Goal: Navigation & Orientation: Find specific page/section

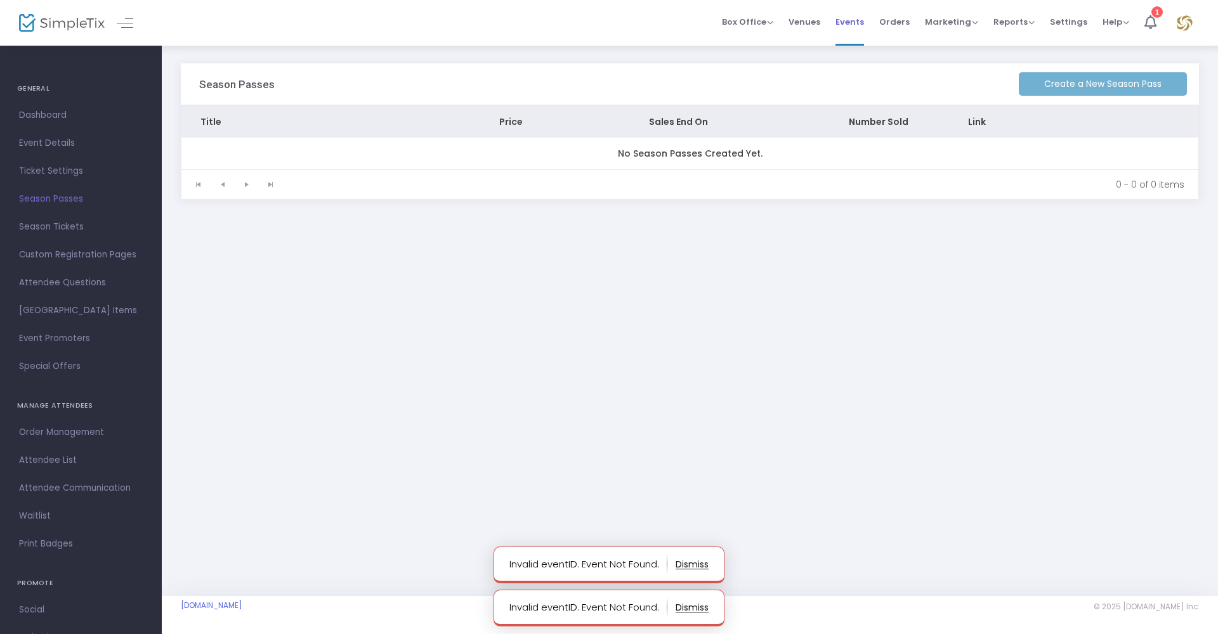
click at [854, 22] on span "Events" at bounding box center [849, 22] width 29 height 32
click at [856, 23] on span "Events" at bounding box center [849, 22] width 29 height 32
click at [872, 23] on li "Events" at bounding box center [850, 23] width 44 height 46
click at [861, 23] on span "Events" at bounding box center [849, 22] width 29 height 32
click at [849, 25] on span "Events" at bounding box center [849, 22] width 29 height 32
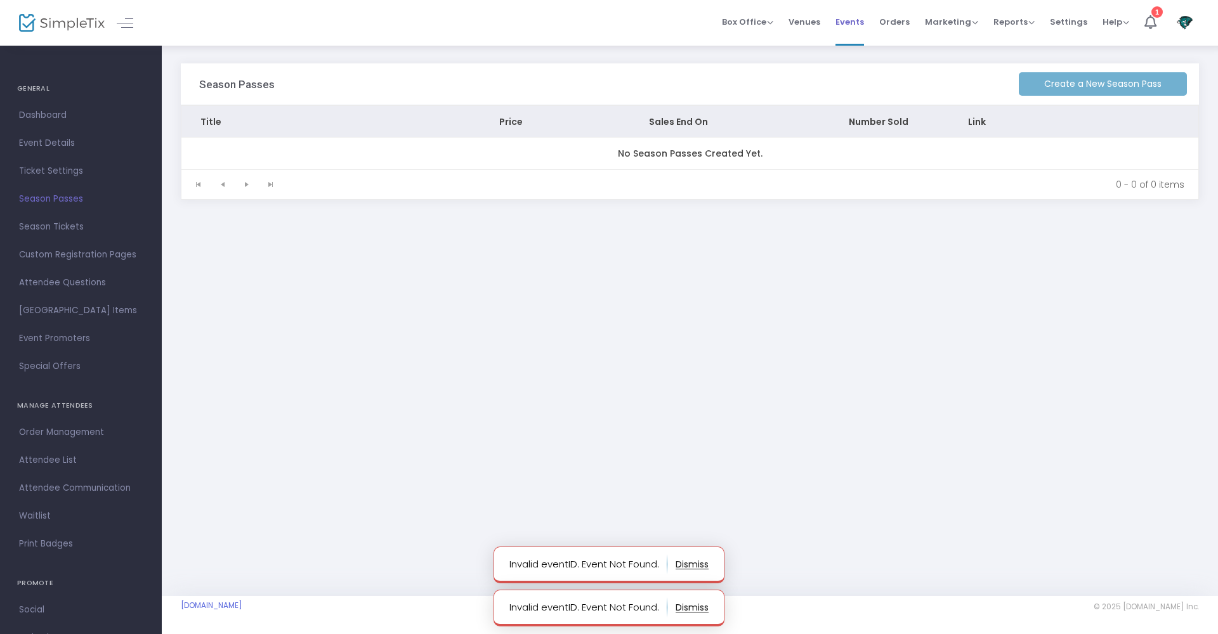
click at [854, 18] on span "Events" at bounding box center [849, 22] width 29 height 32
click at [848, 22] on span "Events" at bounding box center [849, 22] width 29 height 32
